Goal: Task Accomplishment & Management: Use online tool/utility

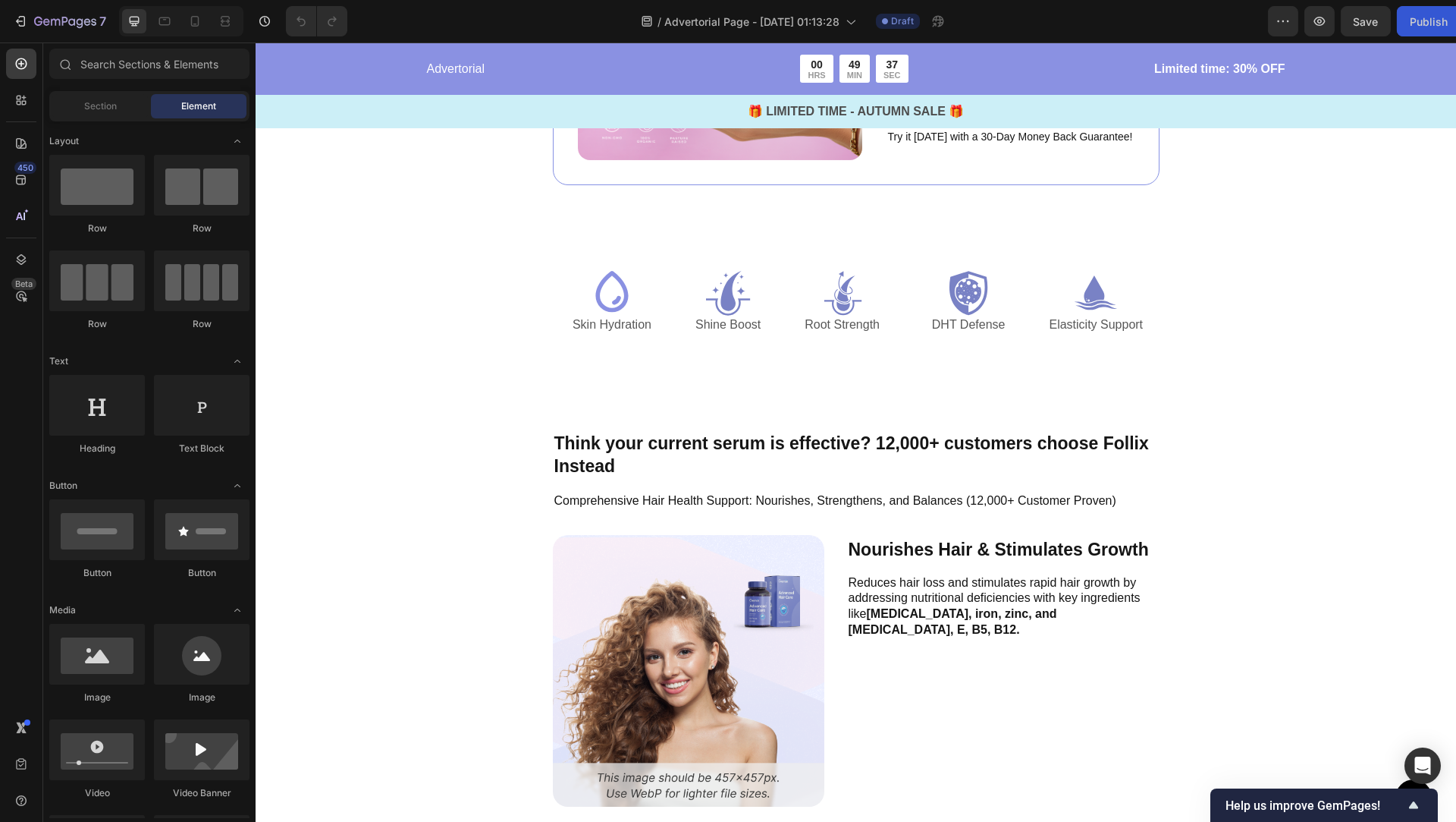
scroll to position [3267, 0]
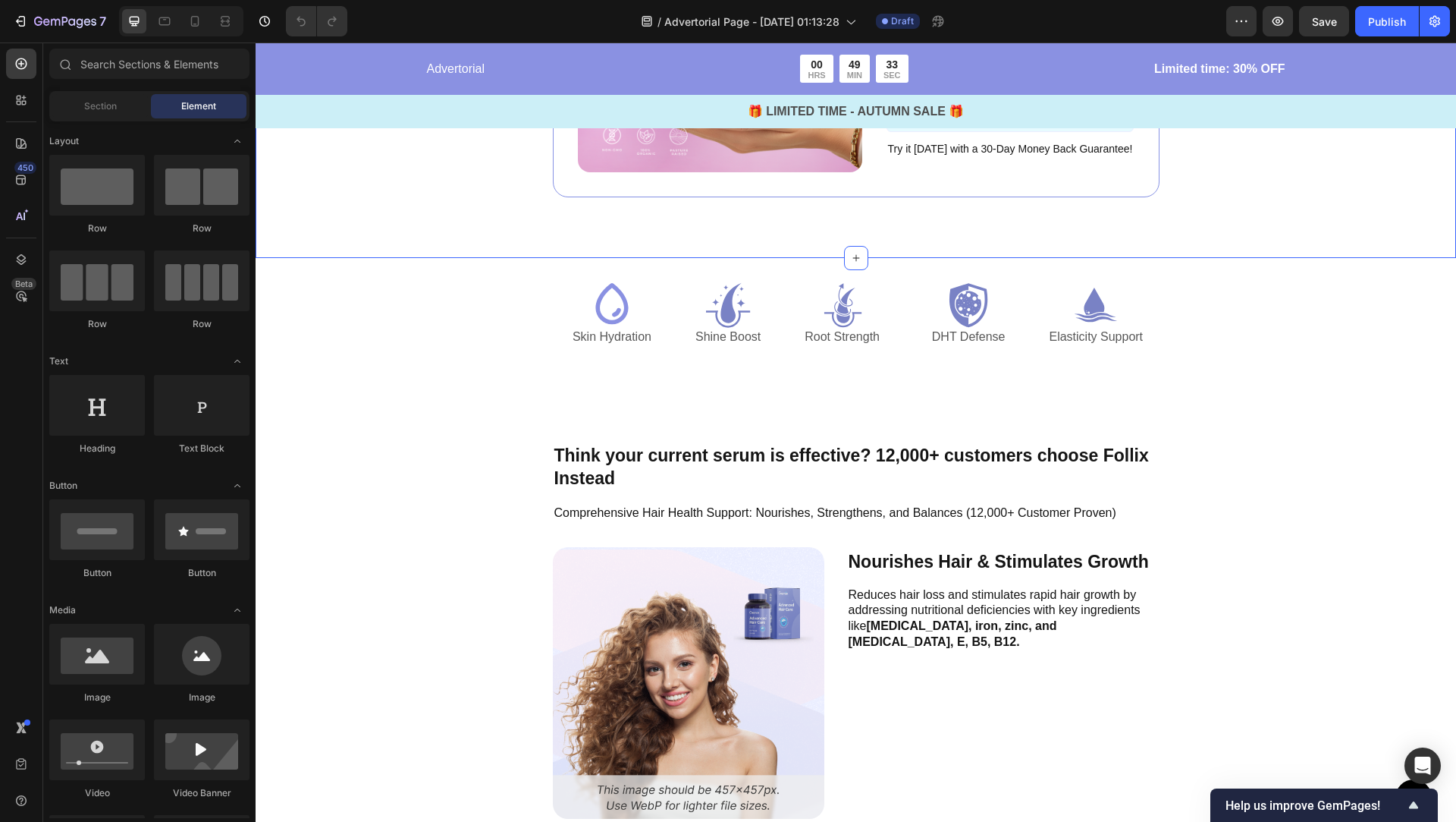
click at [789, 219] on div "Image ️🎊 Hurry! Sale Ends Soon ️🎊 Text Block 00 DAY 00 HRS 58 MIN 35 SEC Countd…" at bounding box center [856, 30] width 1201 height 456
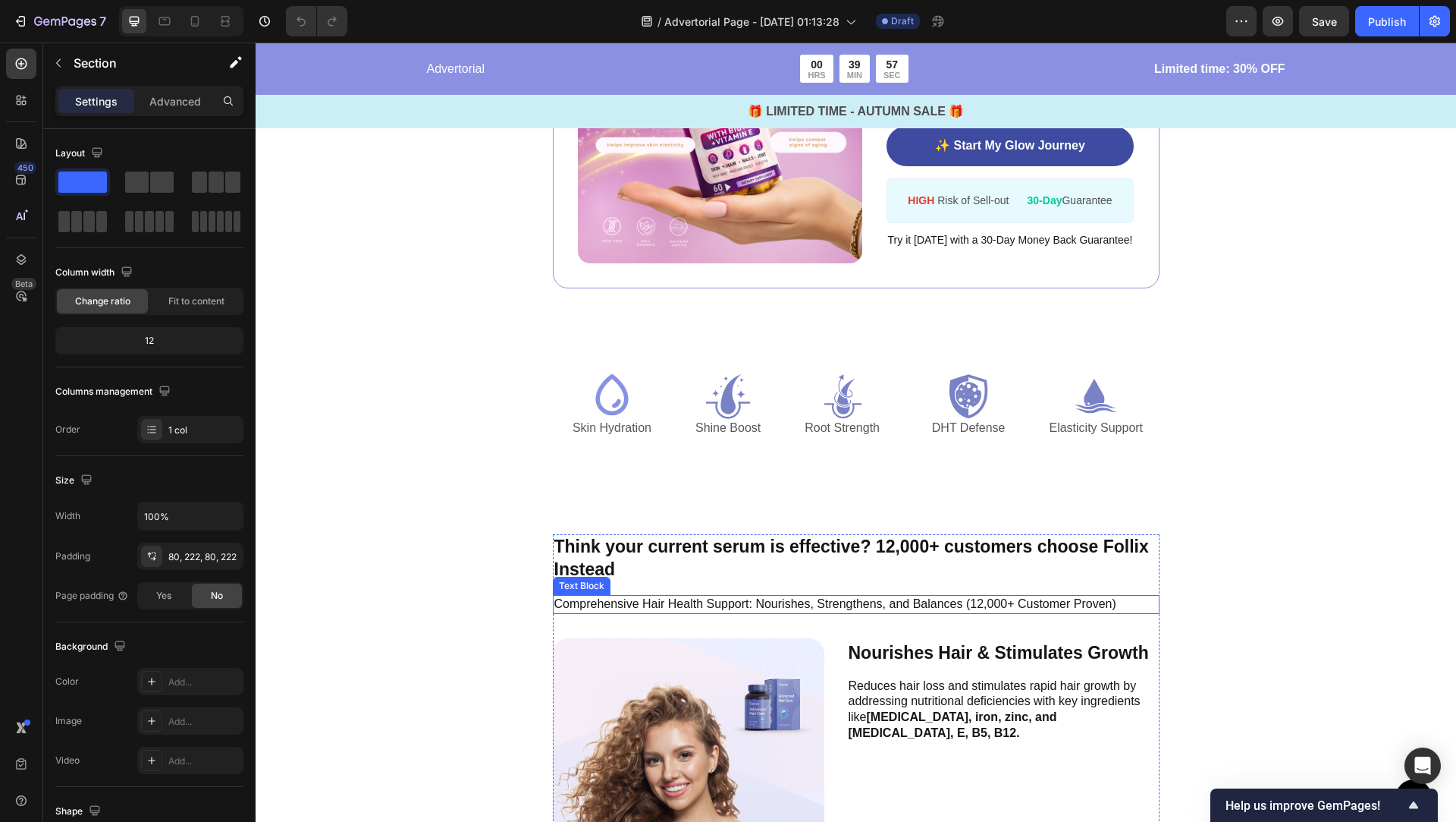
scroll to position [3169, 0]
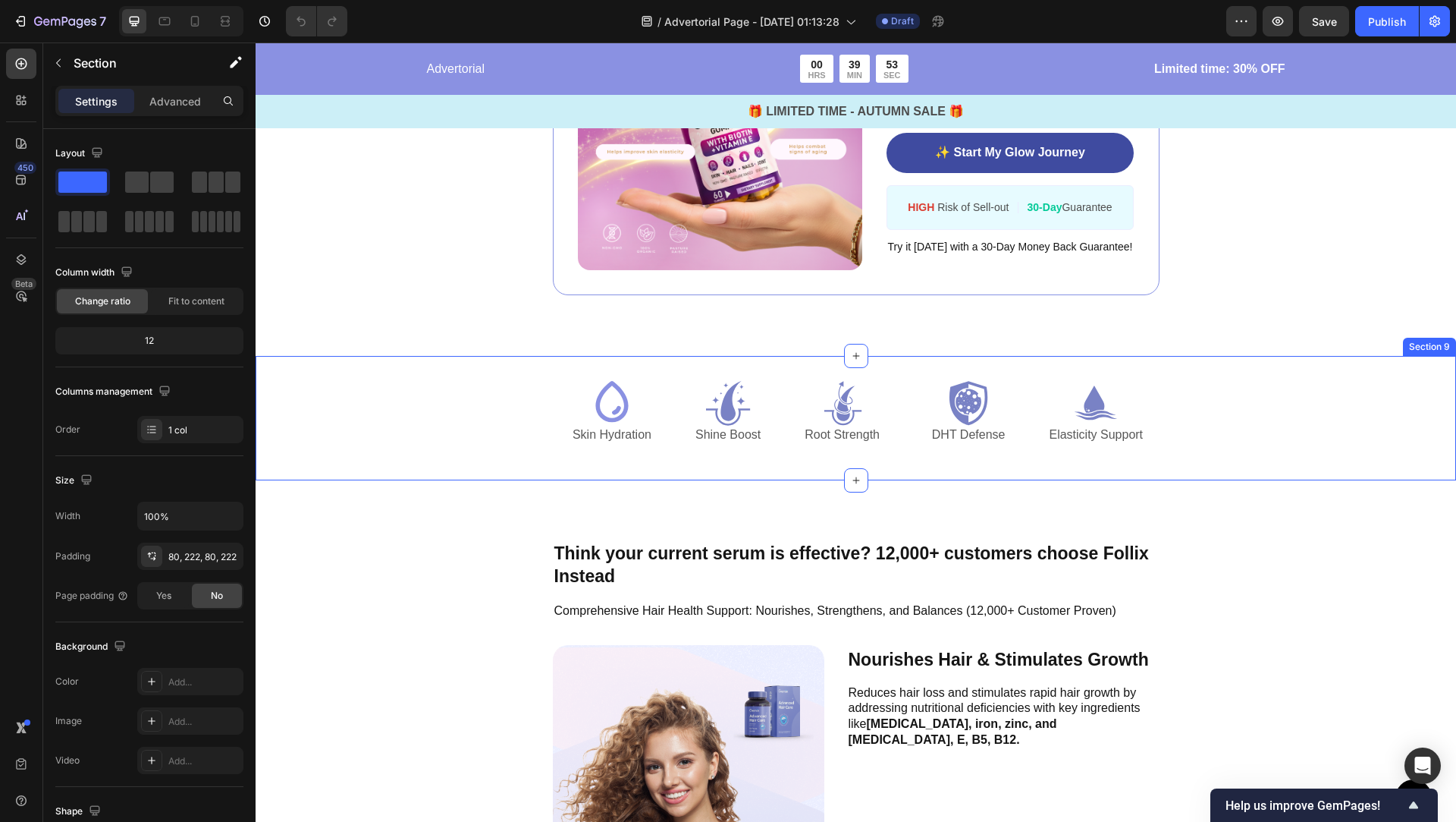
click at [926, 462] on div "Icon Skin Hydration Text Block Icon Shine Boost Text Block Icon Root Strength T…" at bounding box center [856, 418] width 1201 height 125
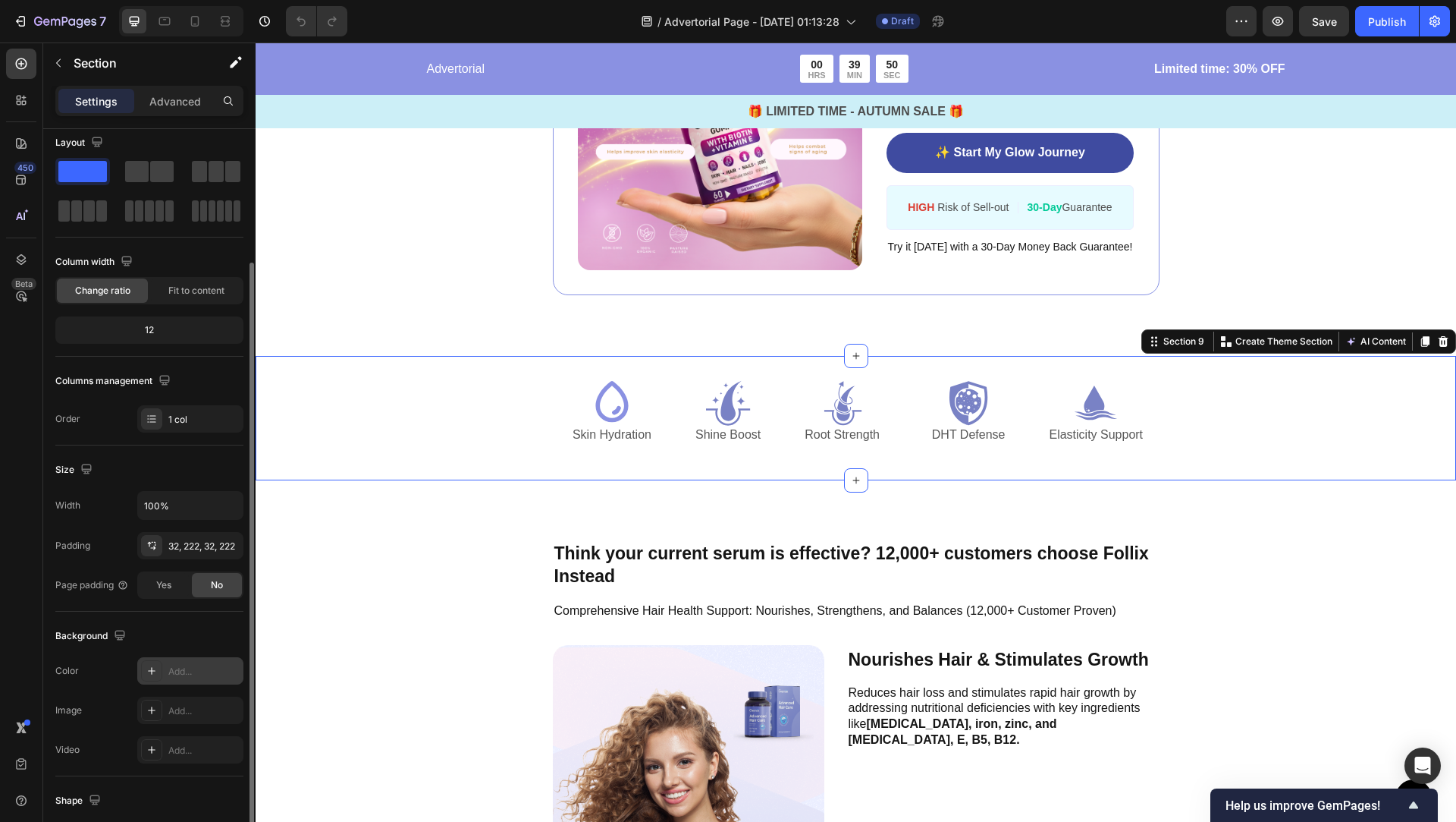
scroll to position [0, 0]
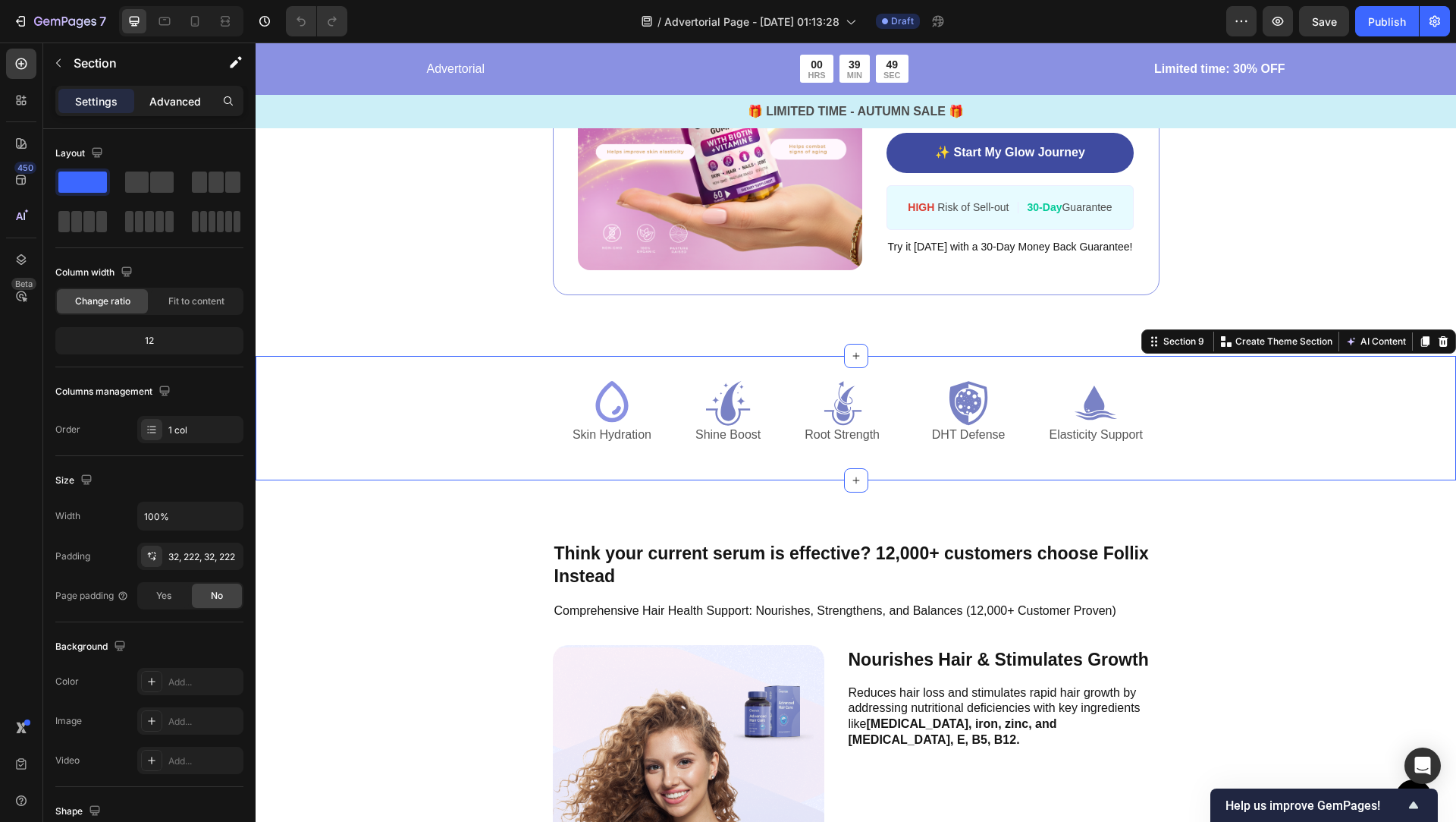
click at [175, 97] on p "Advanced" at bounding box center [175, 101] width 52 height 16
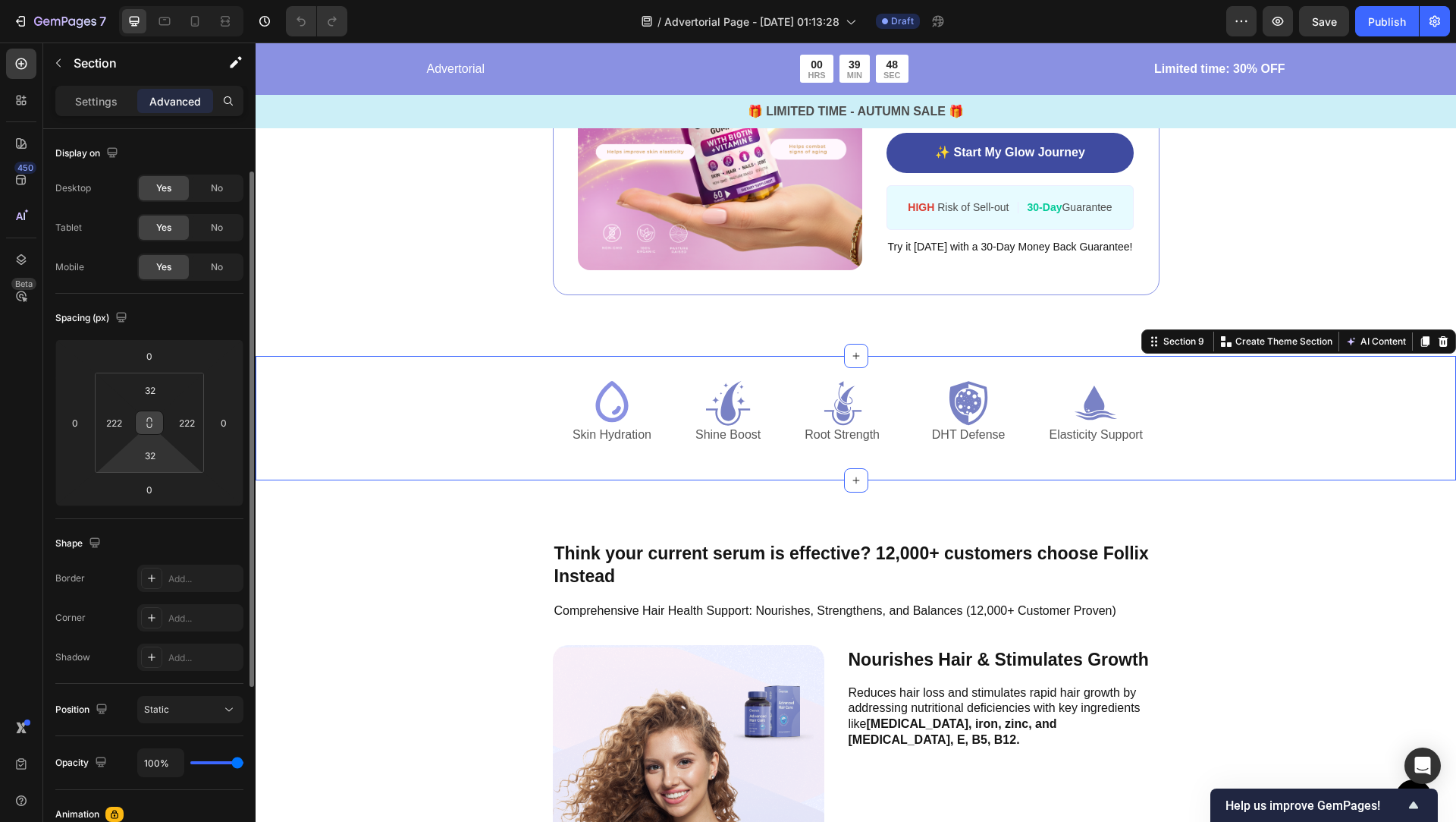
scroll to position [43, 0]
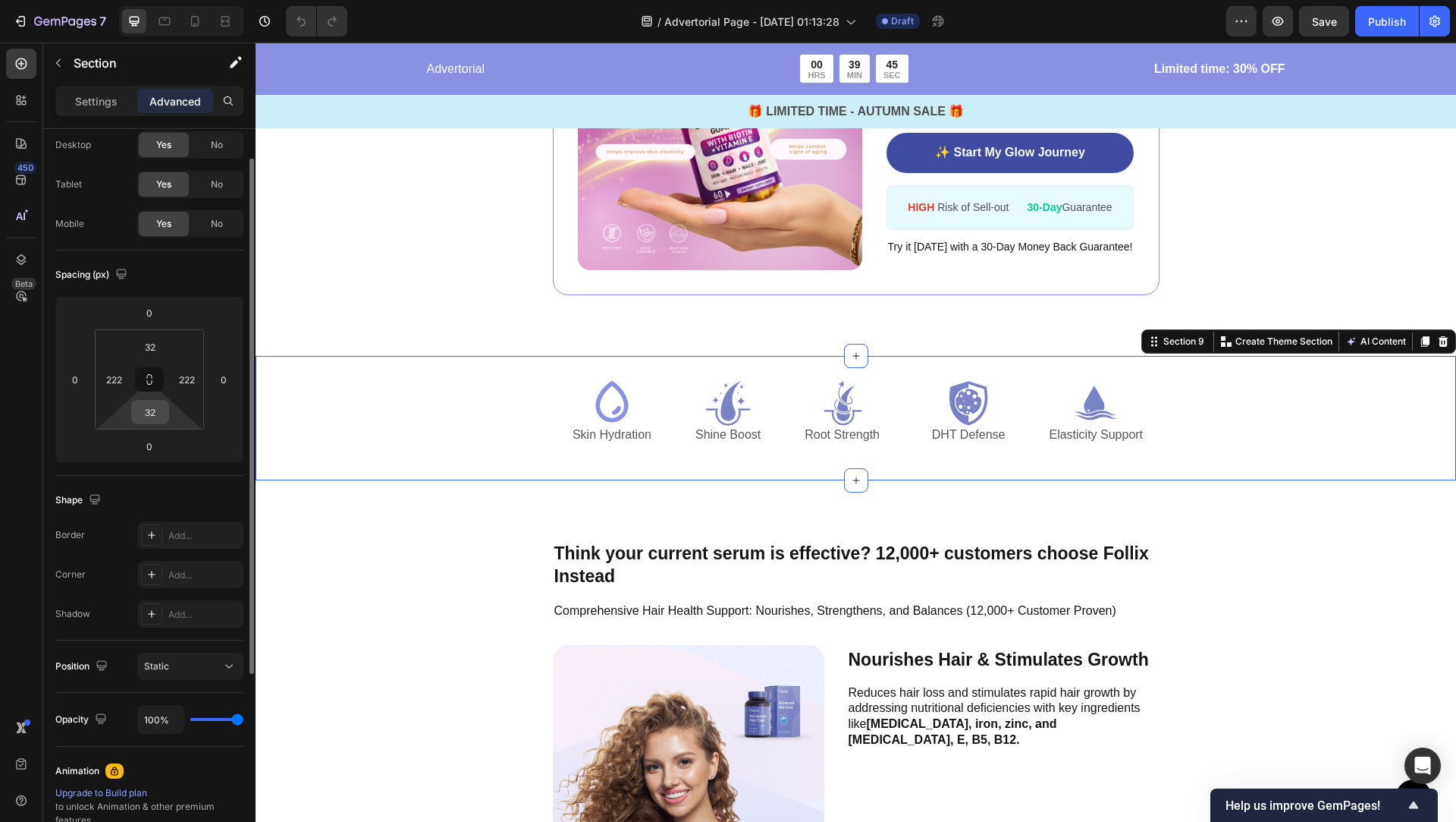
click at [157, 411] on input "32" at bounding box center [150, 412] width 31 height 23
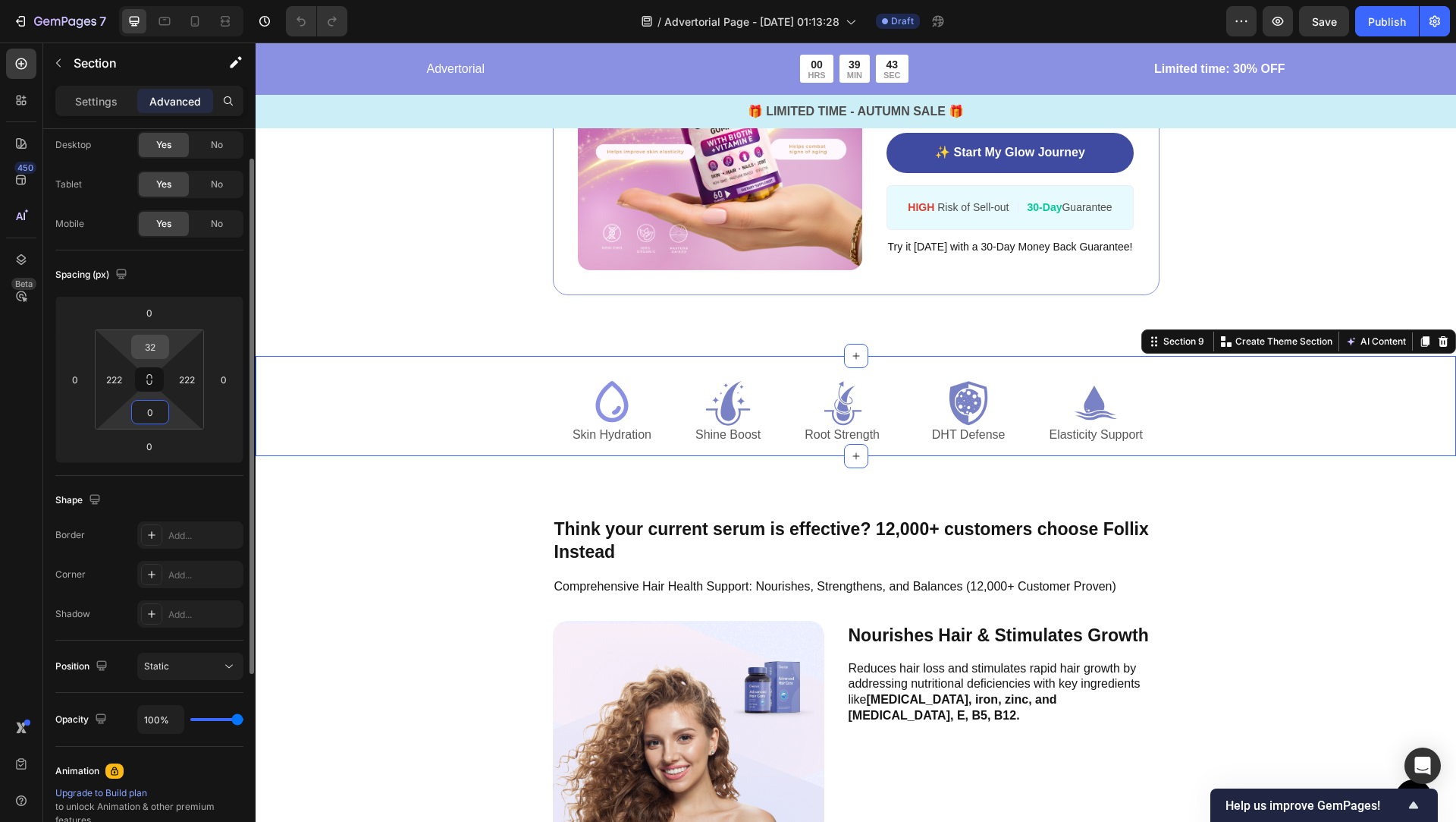
type input "0"
click at [158, 341] on input "32" at bounding box center [150, 347] width 31 height 23
type input "0"
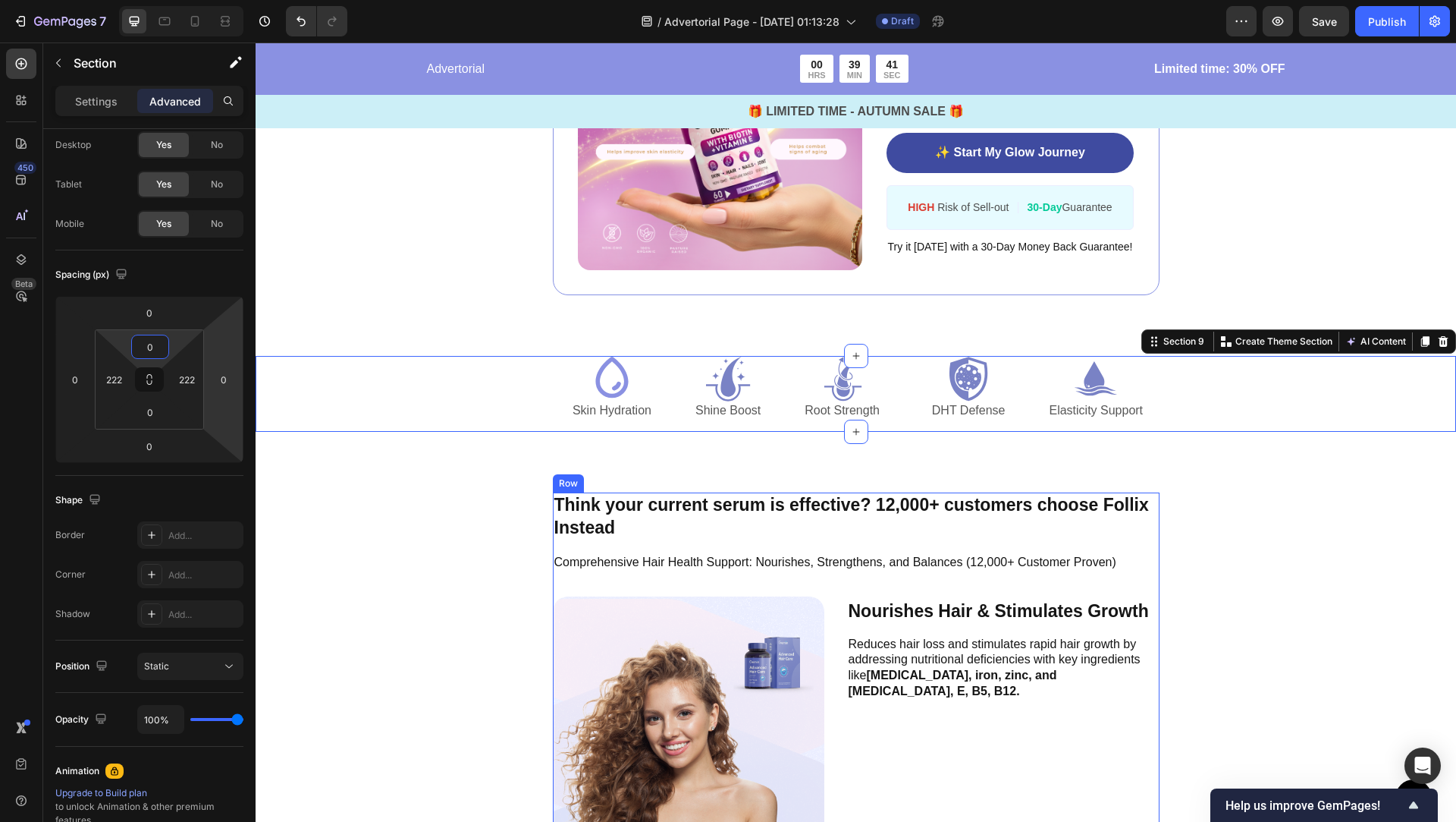
click at [869, 526] on p "Think your current serum is effective? 12,000+ customers choose Follix Instead" at bounding box center [856, 517] width 604 height 46
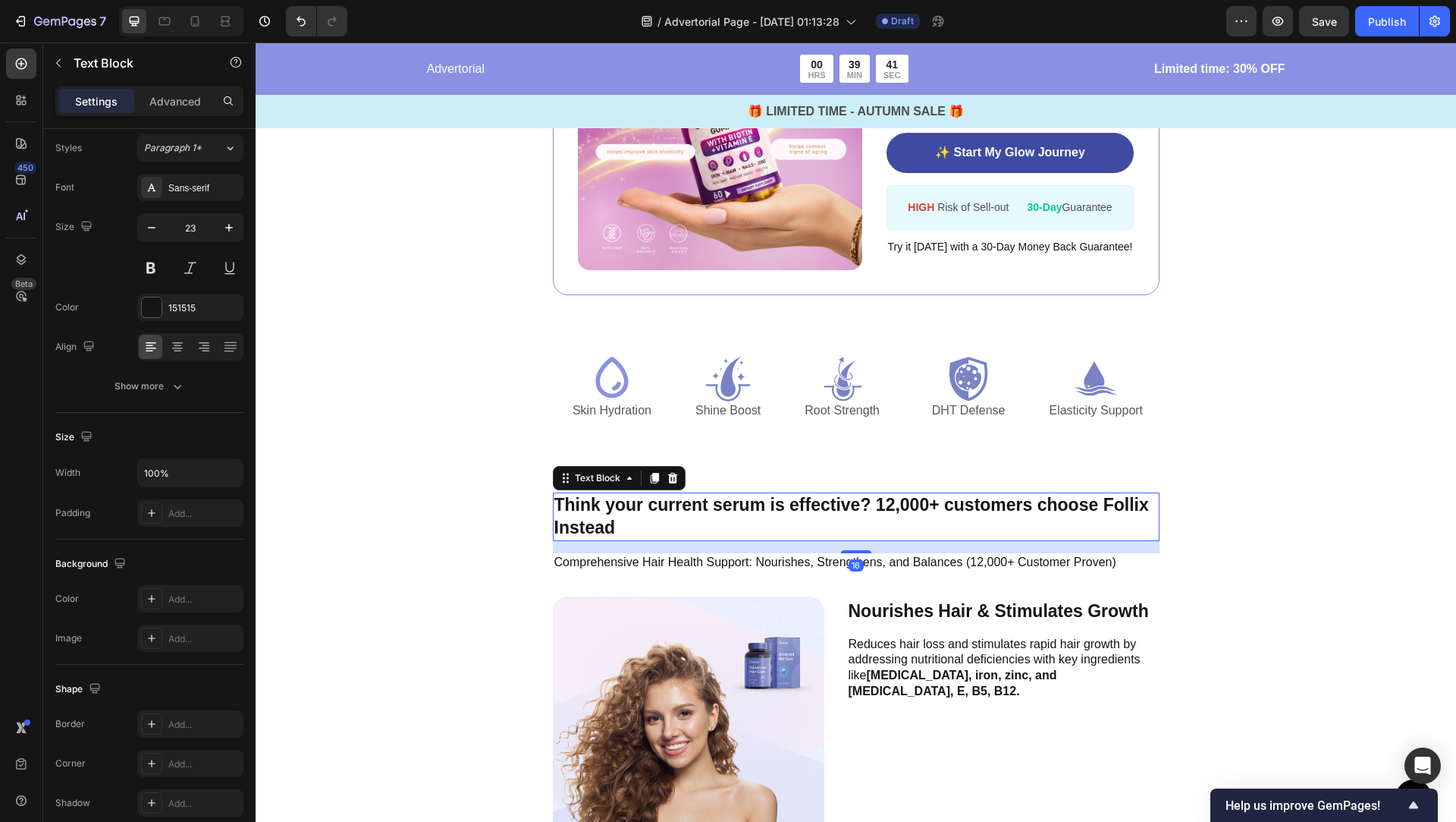
scroll to position [0, 0]
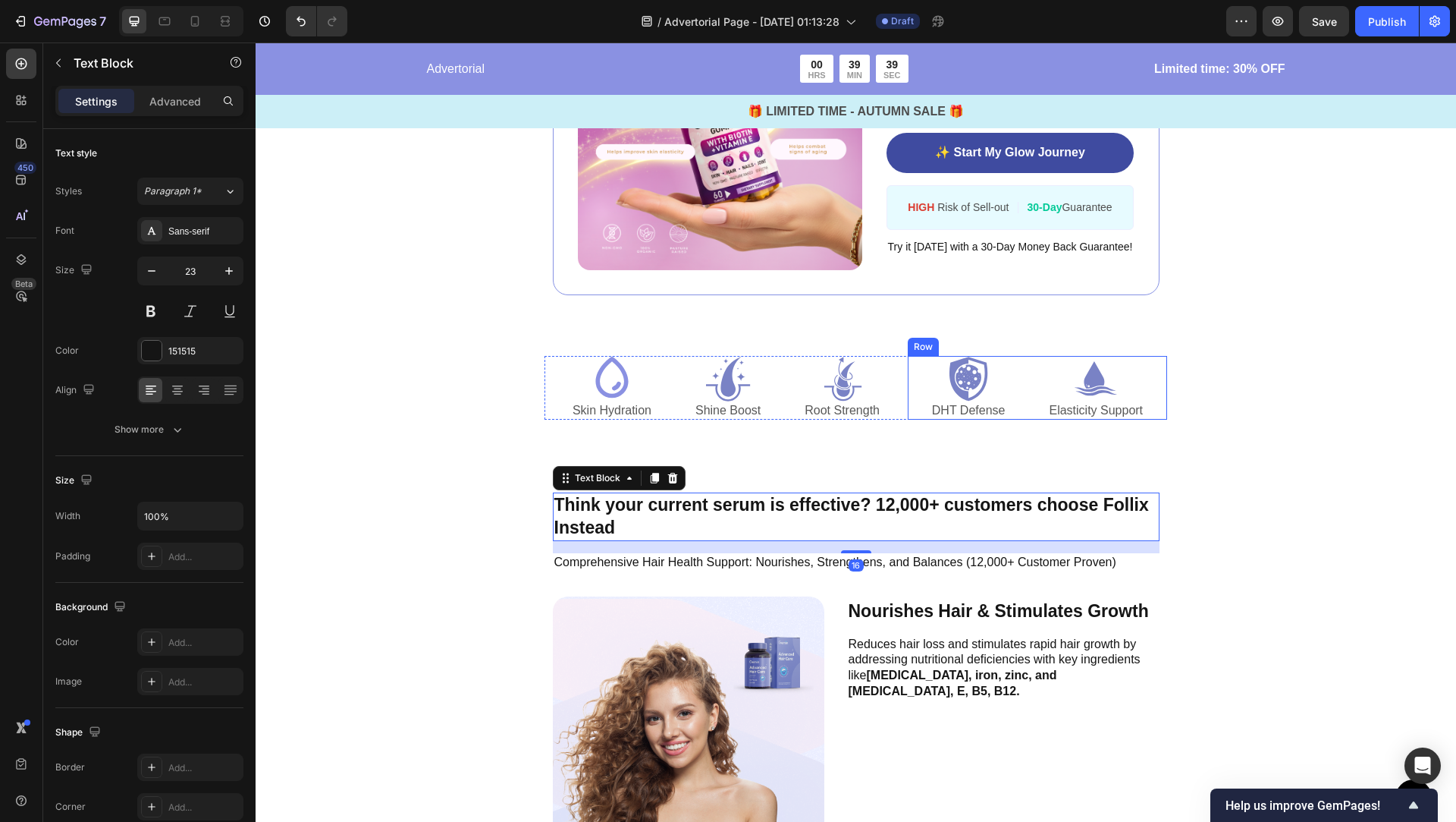
click at [910, 387] on div "Icon DHT Defense Text Block Icon Elasticity Support Text Block Row" at bounding box center [1037, 388] width 259 height 64
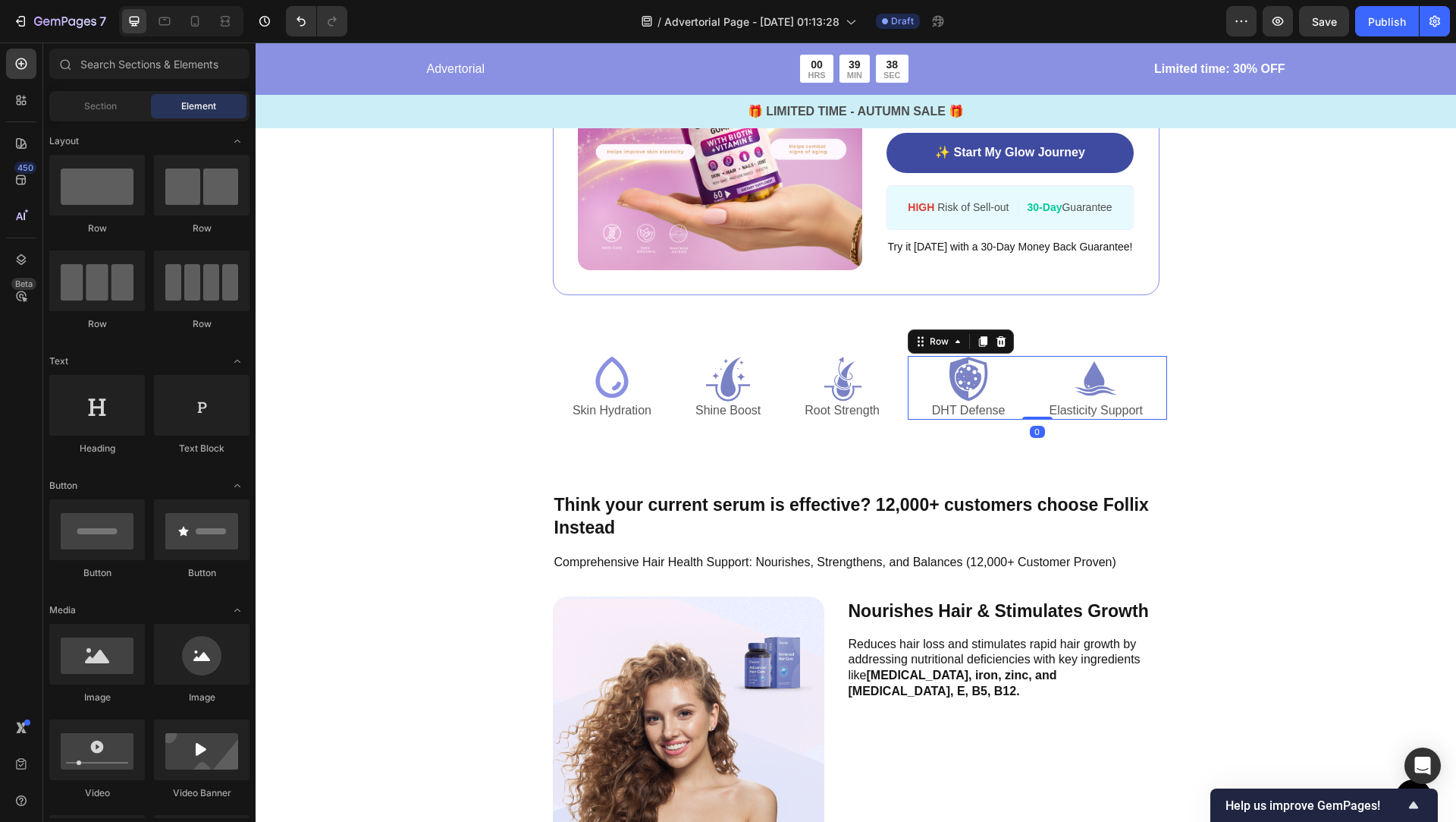
click at [1183, 467] on div "Button Sticky Advertorial Text Block 00 HRS 39 MIN 38 SEC Countdown Timer Row L…" at bounding box center [856, 110] width 1201 height 6412
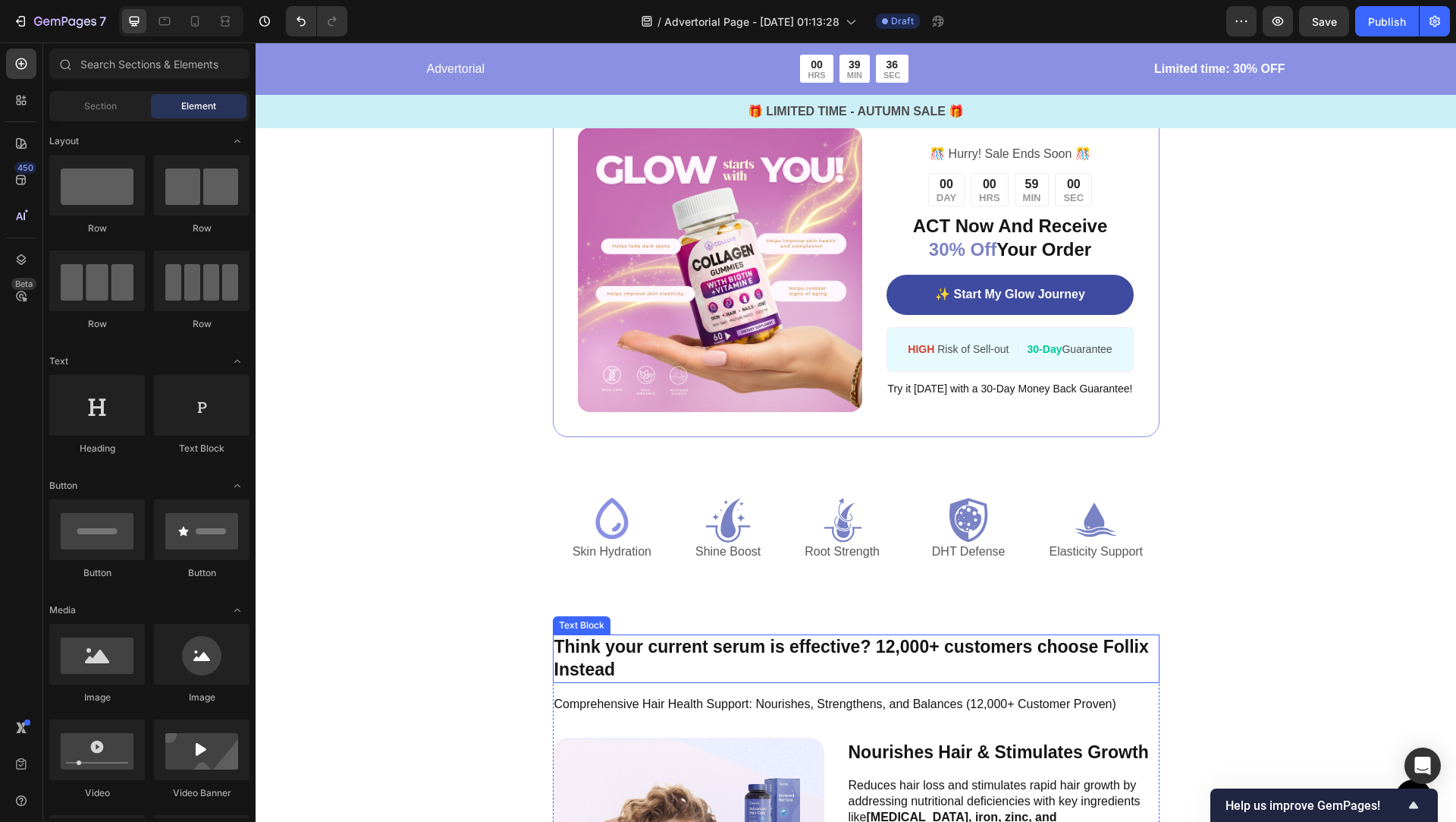
scroll to position [3006, 0]
